Goal: Check status: Verify the current state of an ongoing process or item

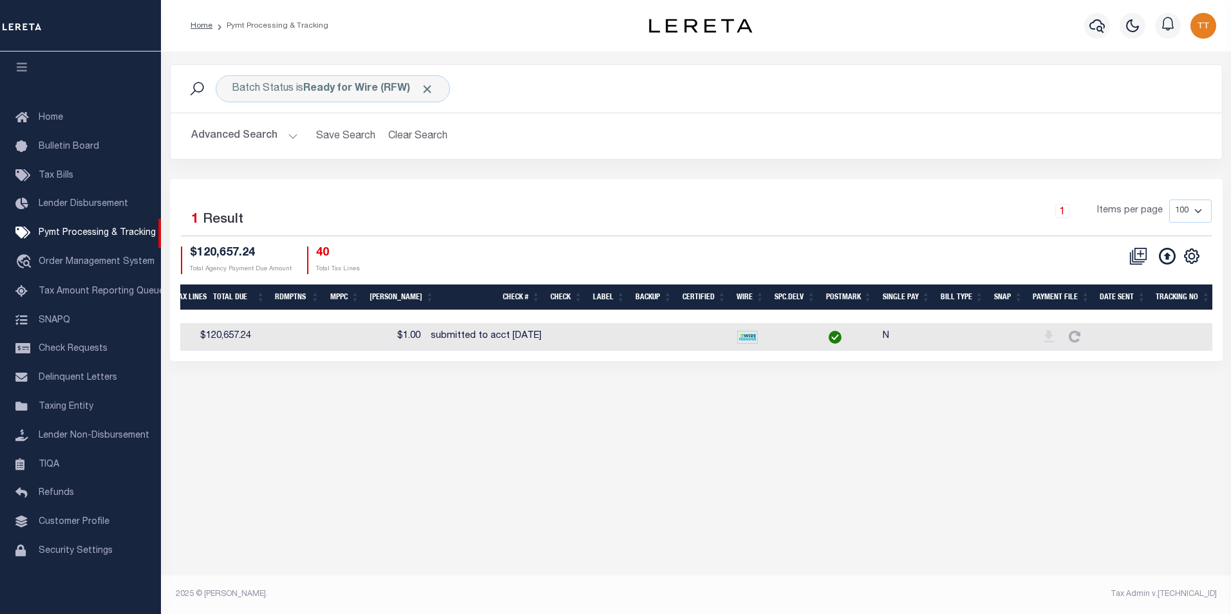
scroll to position [0, 334]
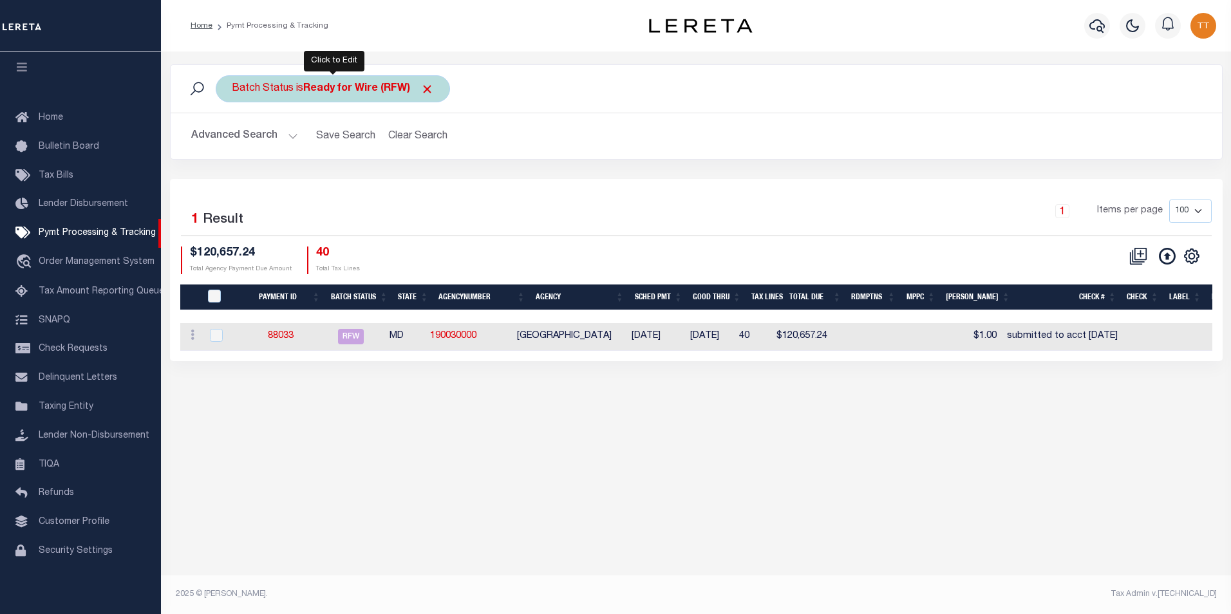
click at [307, 93] on b "Ready for Wire (RFW)" at bounding box center [368, 89] width 131 height 10
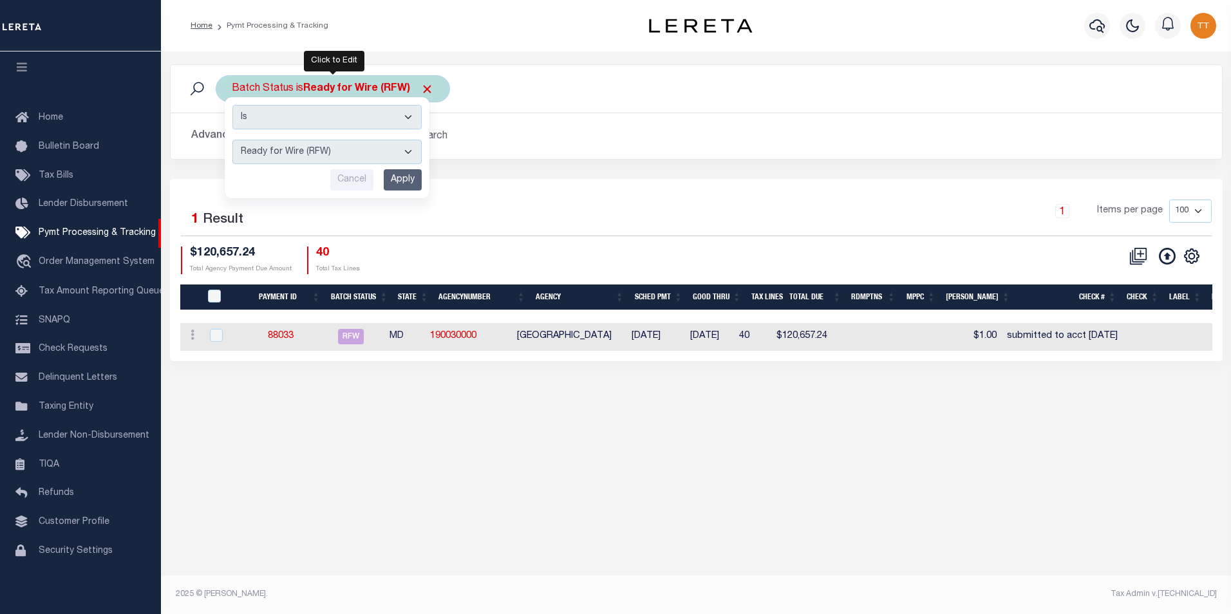
click at [404, 148] on select "Awaiting Funds (AWF) Cleared and Complete (CAC) New Check Needed (NCN) Payment …" at bounding box center [327, 152] width 189 height 24
select select "RFA"
click at [233, 140] on select "Awaiting Funds (AWF) Cleared and Complete (CAC) New Check Needed (NCN) Payment …" at bounding box center [327, 152] width 189 height 24
click at [412, 180] on input "Apply" at bounding box center [403, 179] width 38 height 21
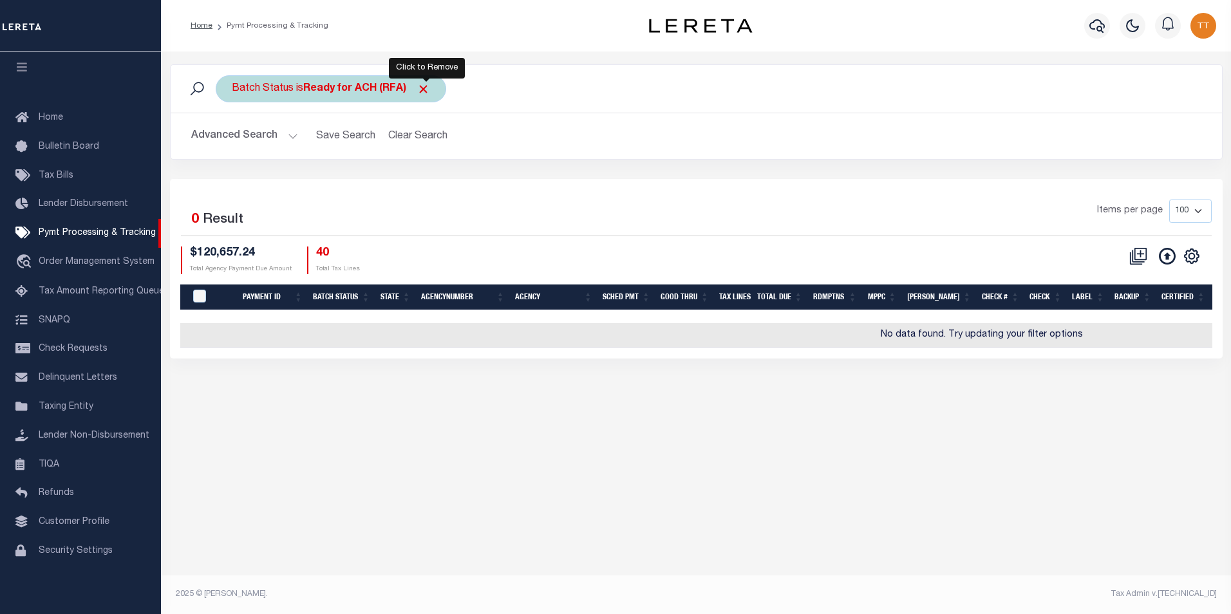
click at [427, 90] on span "Click to Remove" at bounding box center [424, 89] width 14 height 14
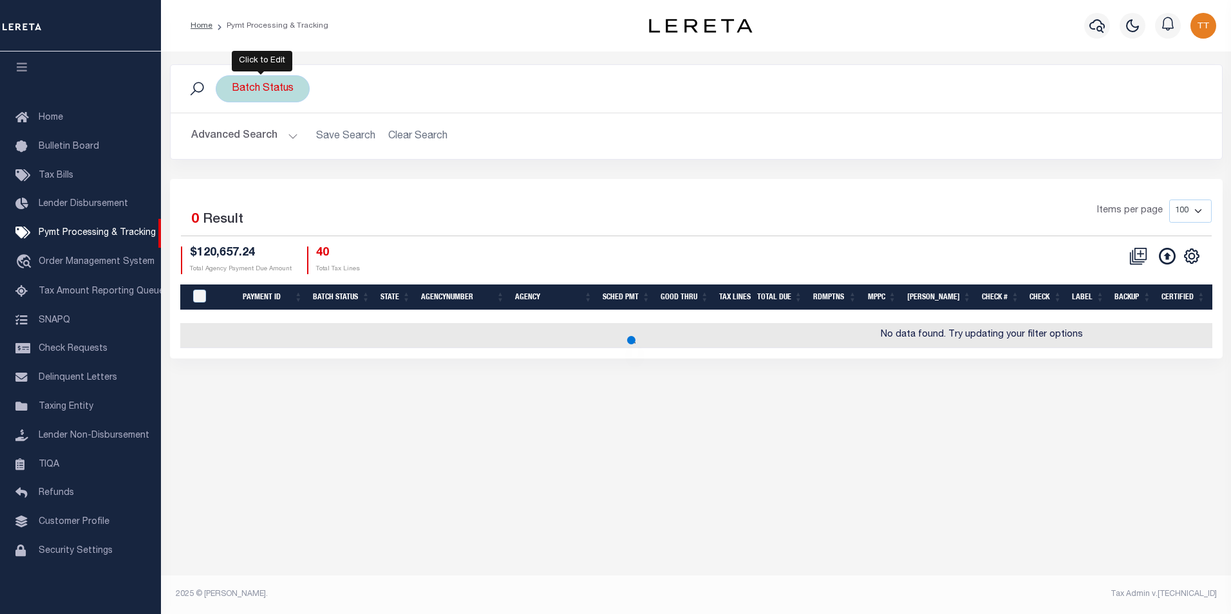
click at [251, 90] on div "Batch Status" at bounding box center [263, 88] width 94 height 27
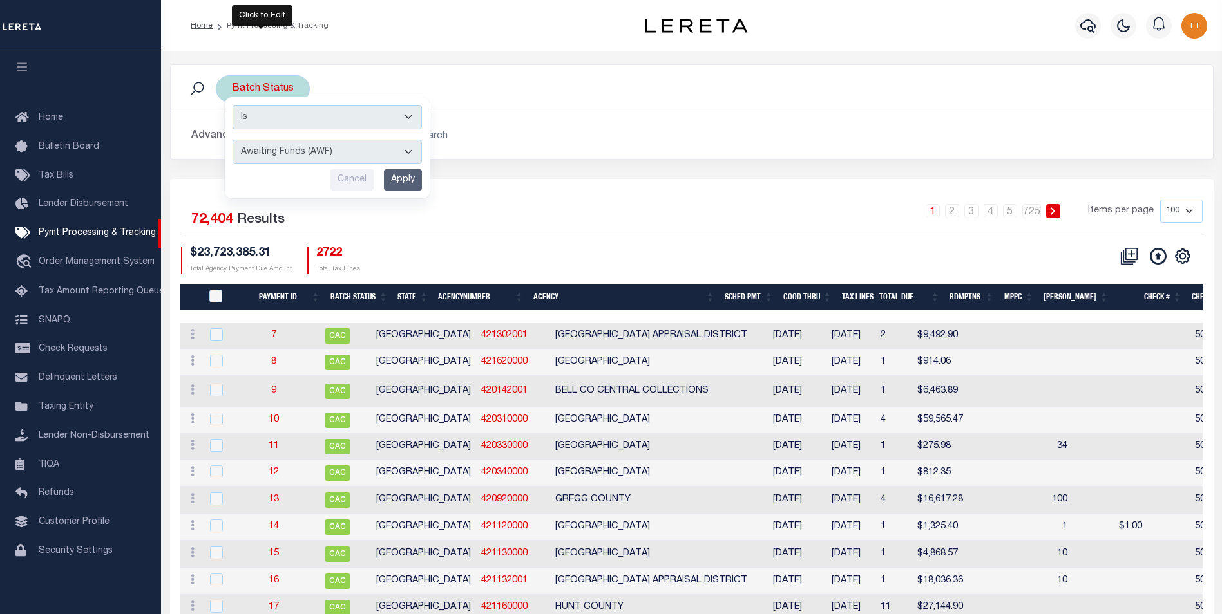
click at [397, 151] on select "Awaiting Funds (AWF) Cleared and Complete (CAC) New Check Needed (NCN) Payment …" at bounding box center [327, 152] width 189 height 24
select select "RFW"
click at [233, 140] on select "Awaiting Funds (AWF) Cleared and Complete (CAC) New Check Needed (NCN) Payment …" at bounding box center [327, 152] width 189 height 24
click at [395, 181] on input "Apply" at bounding box center [403, 179] width 38 height 21
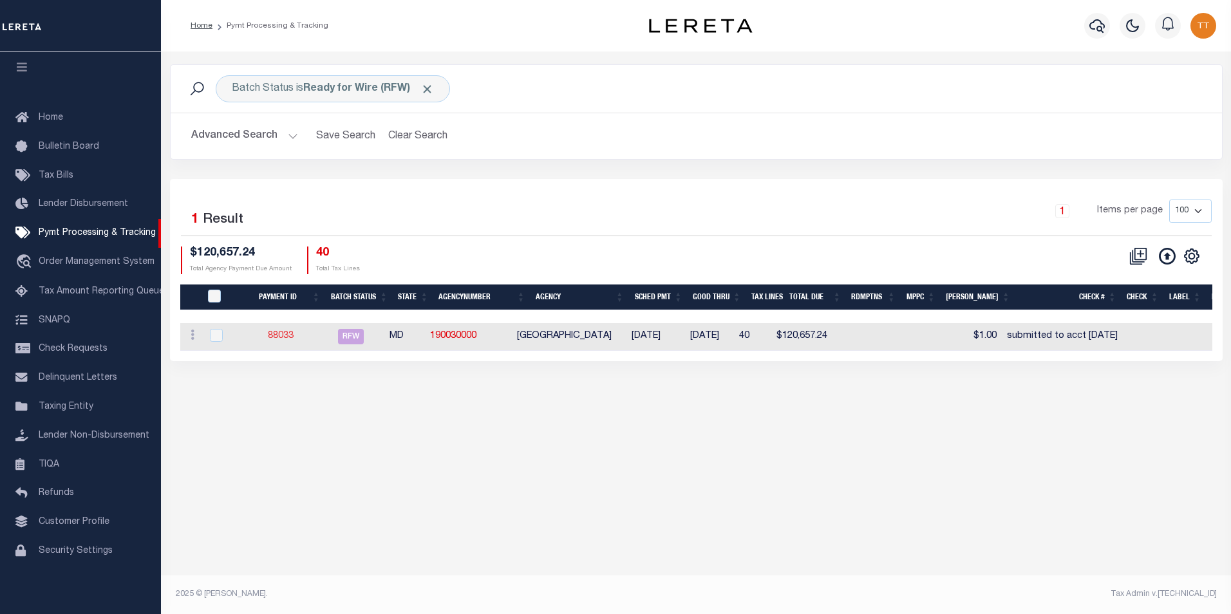
click at [294, 337] on link "88033" at bounding box center [281, 336] width 26 height 9
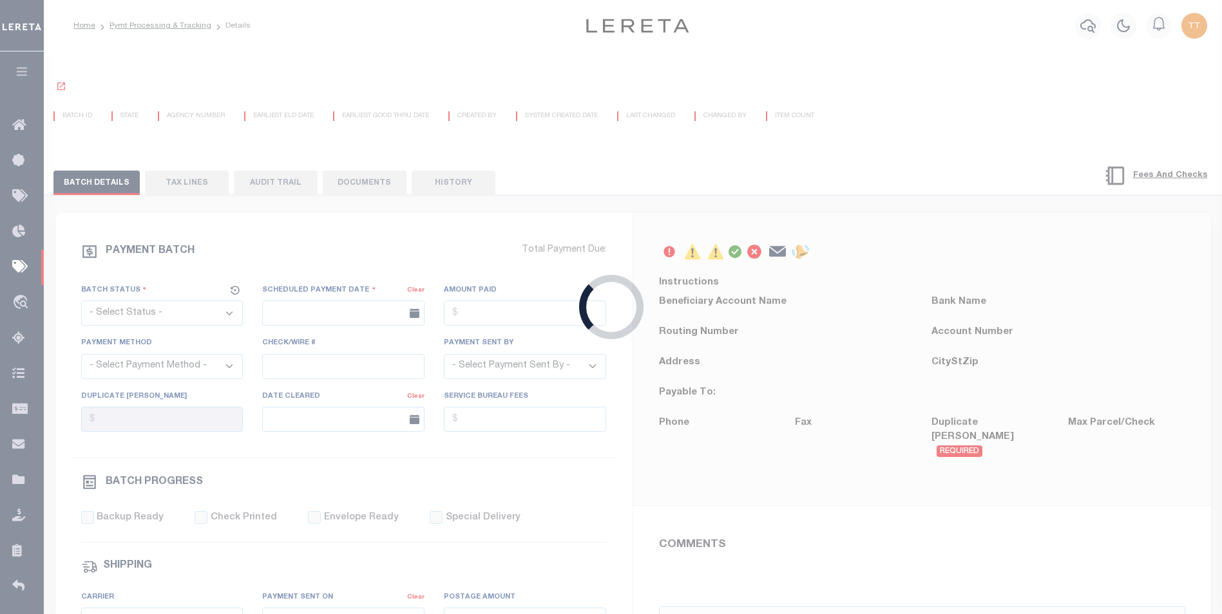
select select "RFW"
type input "[DATE]"
type input "$120,657.24"
select select "TRA"
type input "submitted to acct [DATE]"
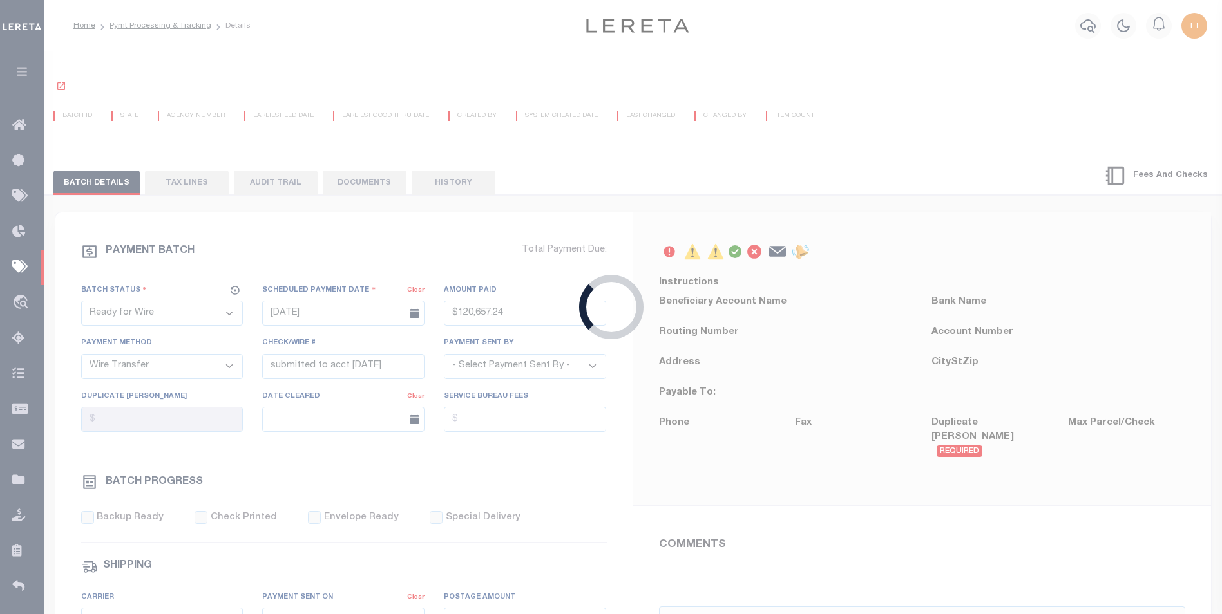
select select "[PERSON_NAME]"
type input "N"
radio input "true"
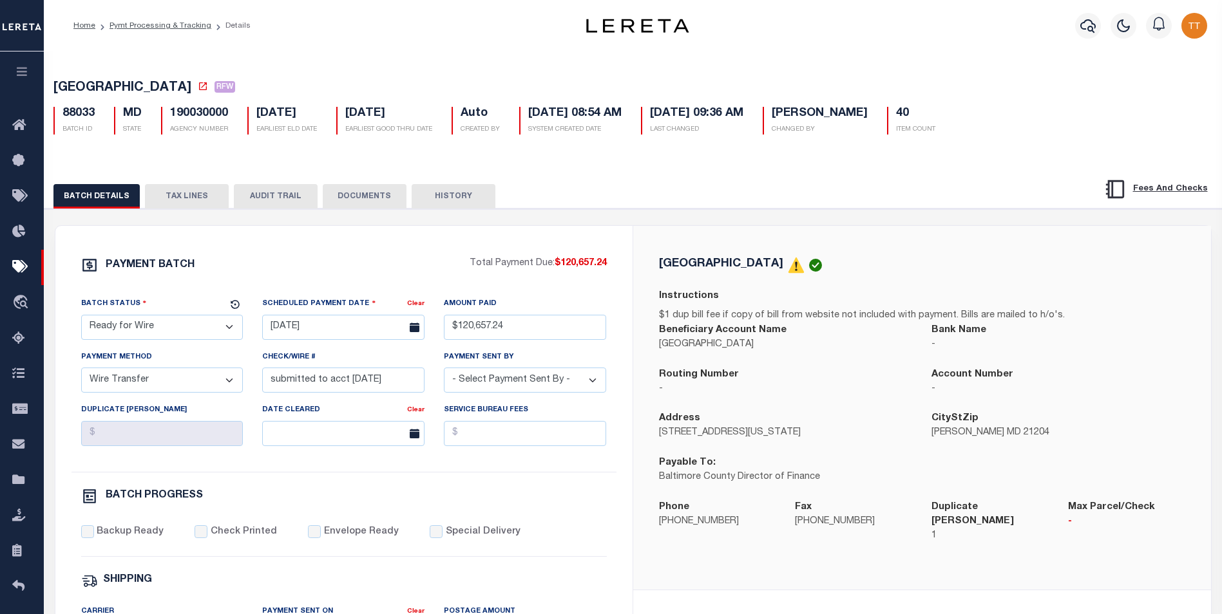
click at [369, 192] on button "DOCUMENTS" at bounding box center [365, 196] width 84 height 24
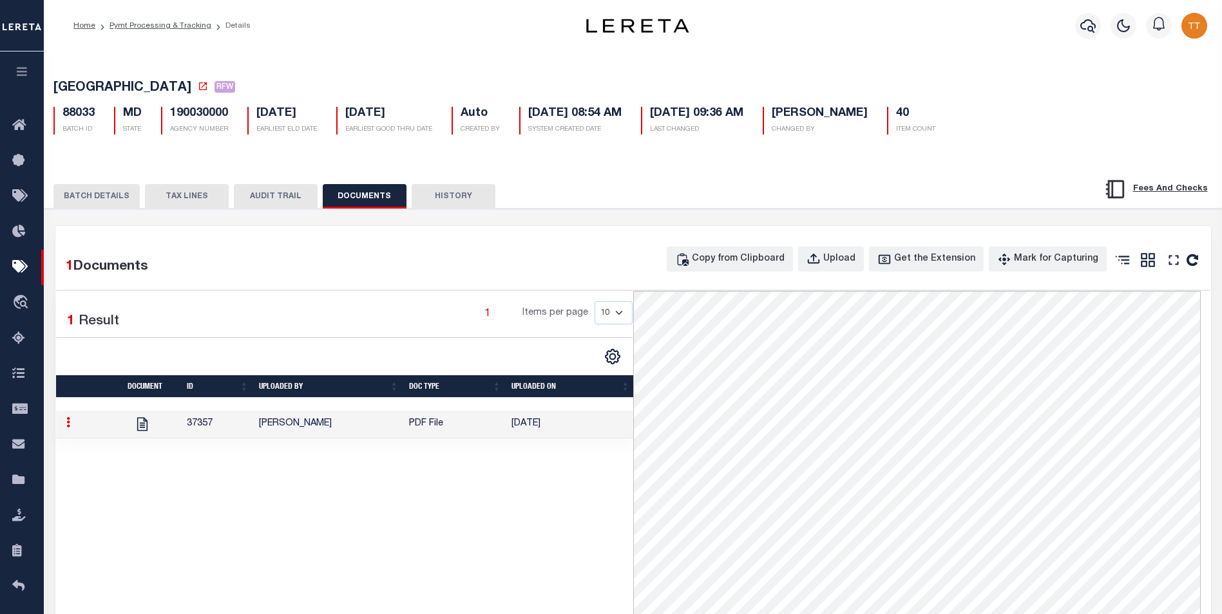
click at [622, 193] on div "BATCH DETAILS TAX LINES AUDIT TRAIL DOCUMENTS HISTORY" at bounding box center [550, 196] width 995 height 24
